Goal: Task Accomplishment & Management: Use online tool/utility

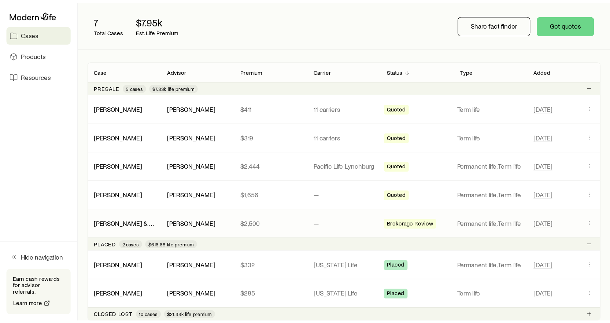
scroll to position [73, 0]
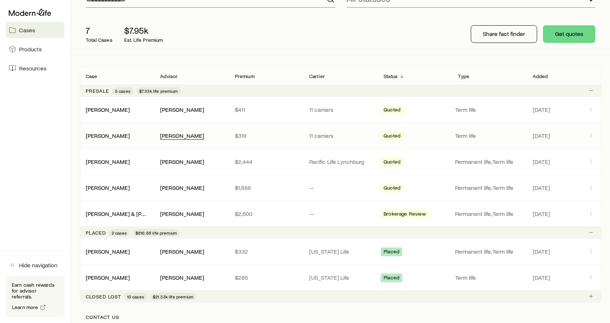
click at [199, 139] on div "[PERSON_NAME]" at bounding box center [182, 136] width 44 height 8
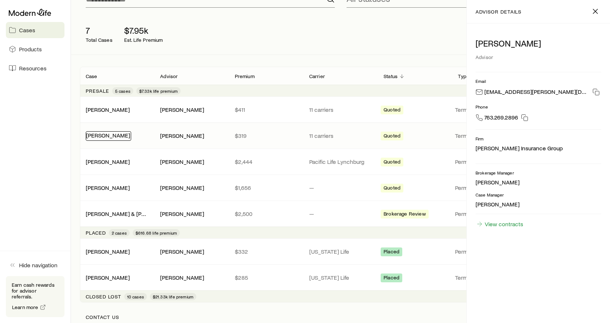
click at [116, 133] on link "[PERSON_NAME]" at bounding box center [108, 135] width 44 height 7
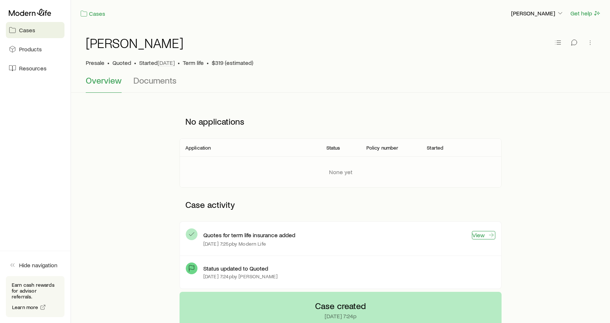
click at [489, 234] on icon at bounding box center [491, 234] width 7 height 7
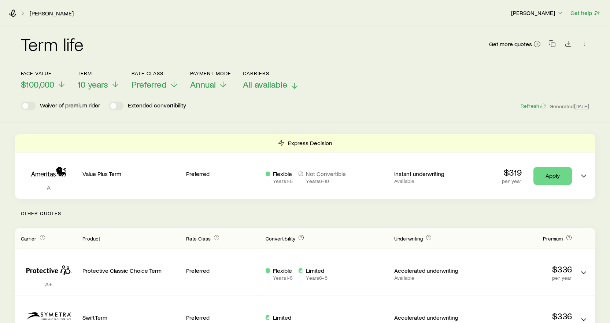
click at [290, 83] on p "All available" at bounding box center [271, 84] width 56 height 10
click at [98, 84] on span "10 years" at bounding box center [93, 84] width 30 height 10
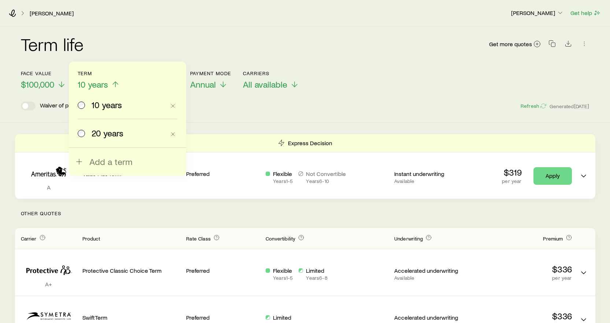
click at [82, 129] on span at bounding box center [82, 133] width 8 height 10
